Goal: Task Accomplishment & Management: Understand process/instructions

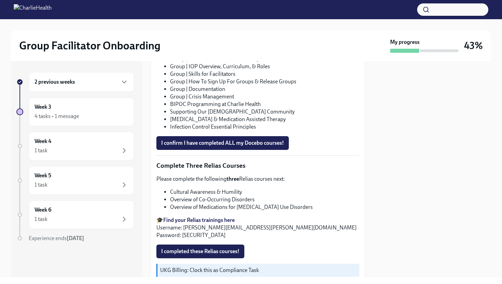
scroll to position [630, 0]
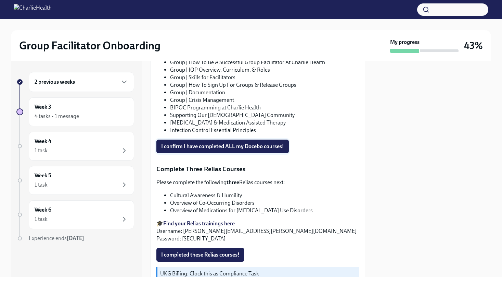
click at [248, 153] on button "I confirm I have completed ALL my Docebo courses!" at bounding box center [222, 146] width 133 height 14
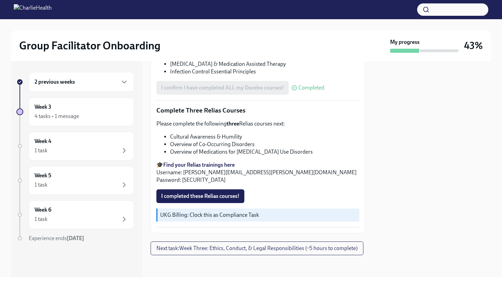
scroll to position [785, 0]
click at [252, 244] on span "Next task : Week Three: Ethics, Conduct, & Legal Responsibilities (~5 hours to …" at bounding box center [256, 247] width 201 height 7
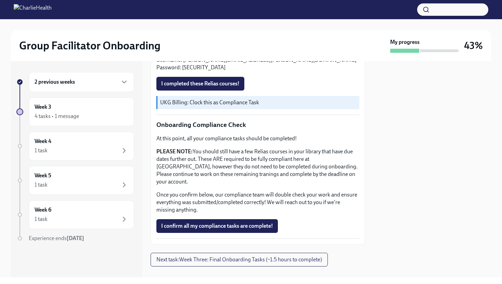
scroll to position [354, 0]
click at [244, 255] on span "Next task : Week Three: Final Onboarding Tasks (~1.5 hours to complete)" at bounding box center [239, 258] width 166 height 7
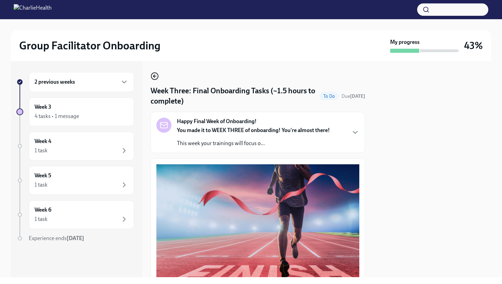
click at [154, 76] on icon "button" at bounding box center [153, 76] width 1 height 3
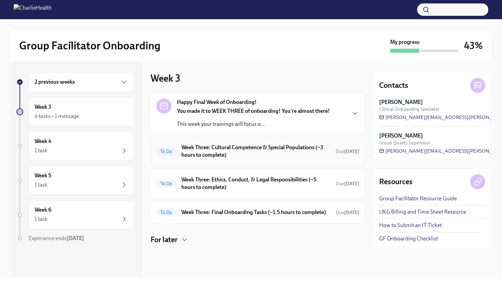
click at [237, 147] on h6 "Week Three: Cultural Competence & Special Populations (~3 hours to complete)" at bounding box center [255, 150] width 149 height 15
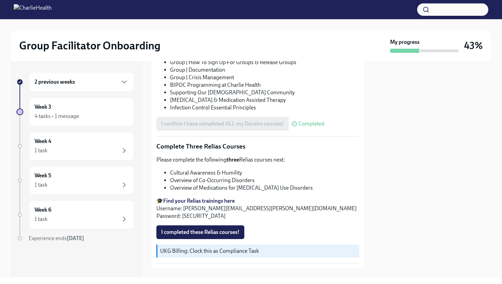
scroll to position [530, 0]
